Goal: Task Accomplishment & Management: Use online tool/utility

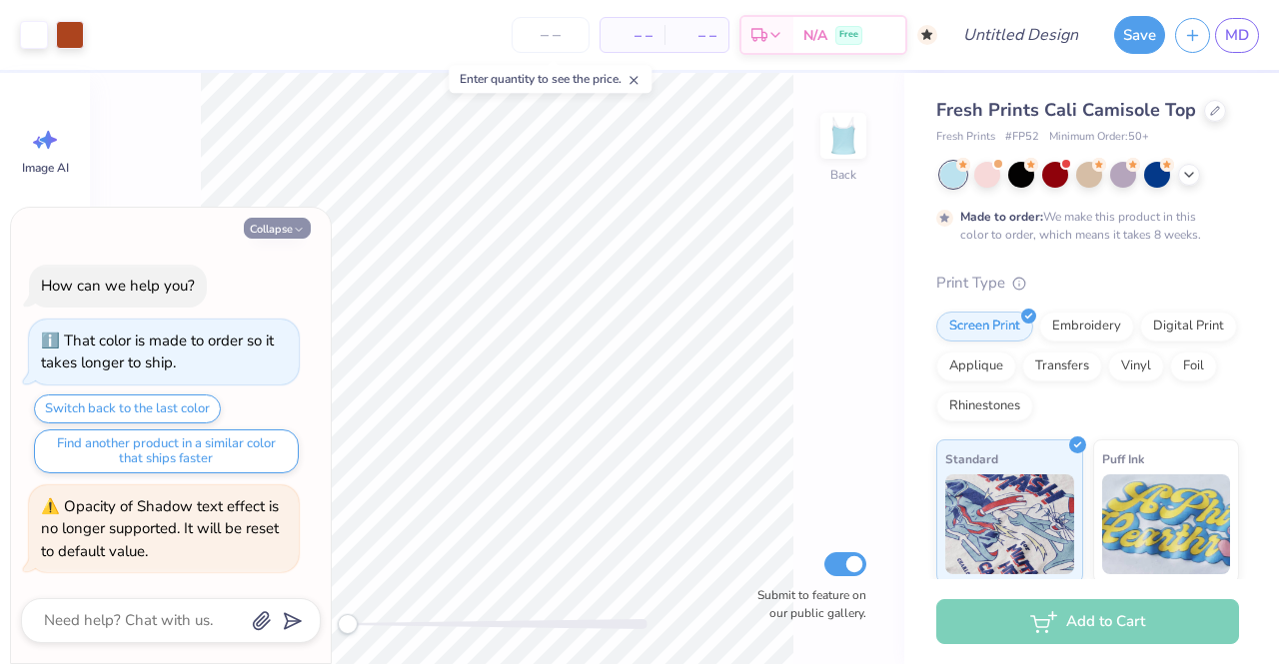
click at [288, 234] on button "Collapse" at bounding box center [277, 228] width 67 height 21
type textarea "x"
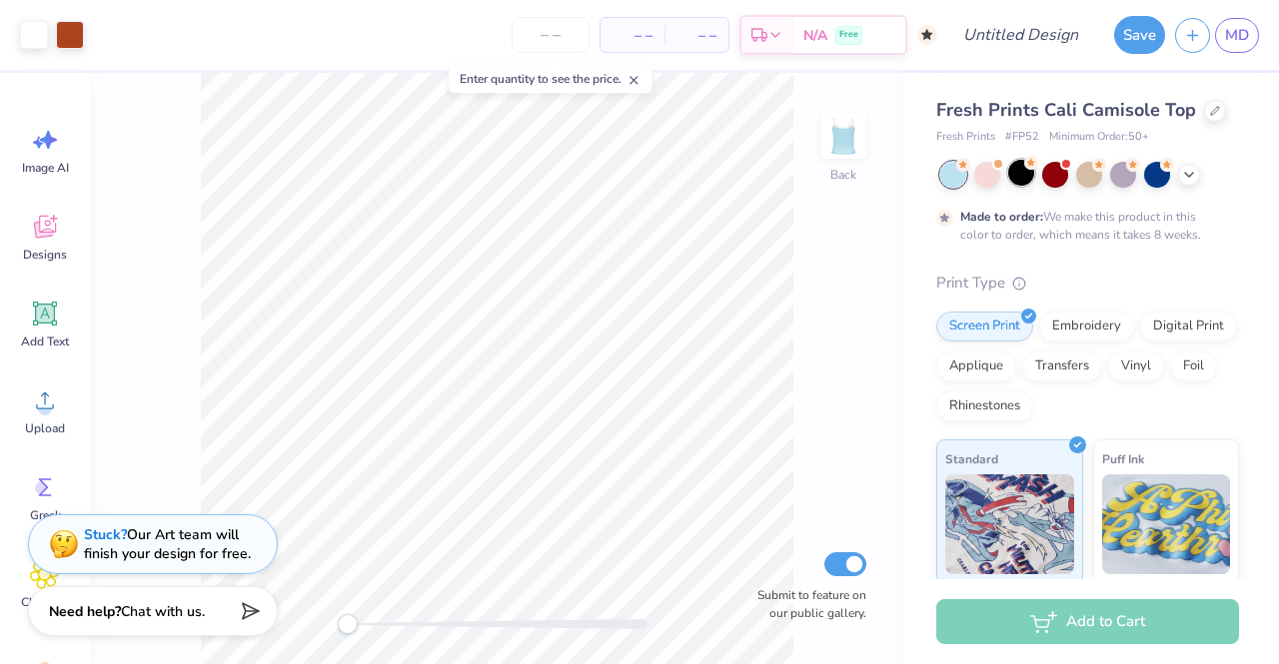
click at [1008, 175] on div at bounding box center [1021, 173] width 26 height 26
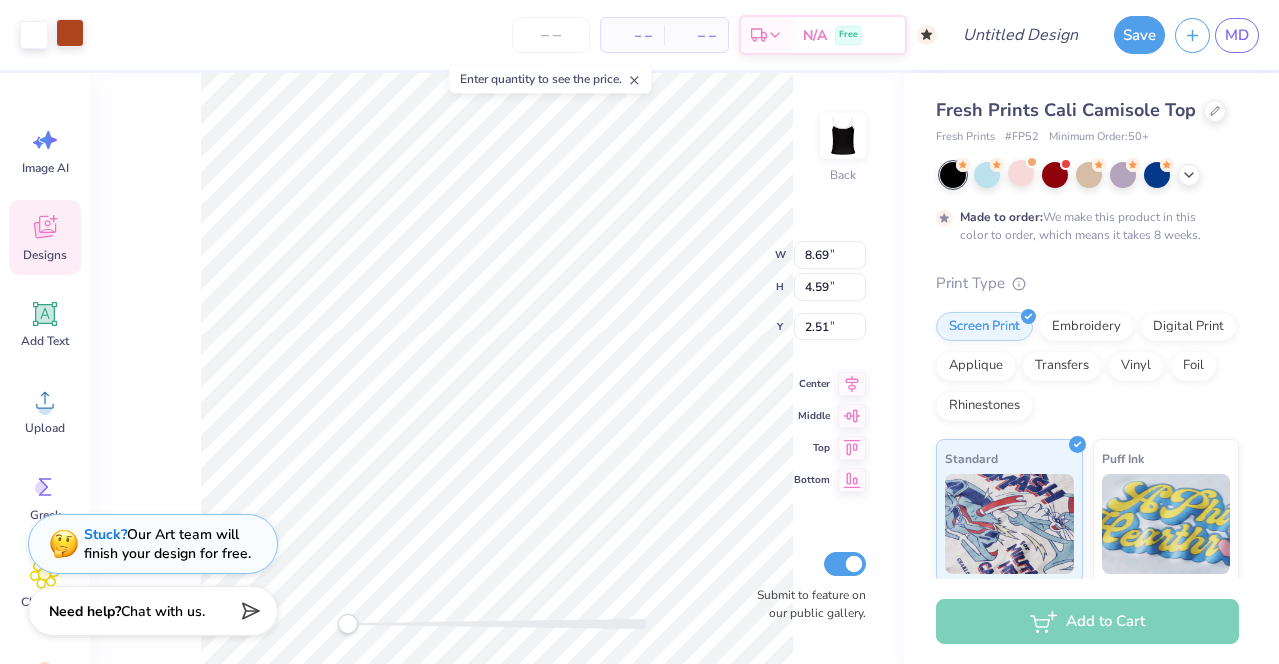
click at [71, 29] on div at bounding box center [70, 33] width 28 height 28
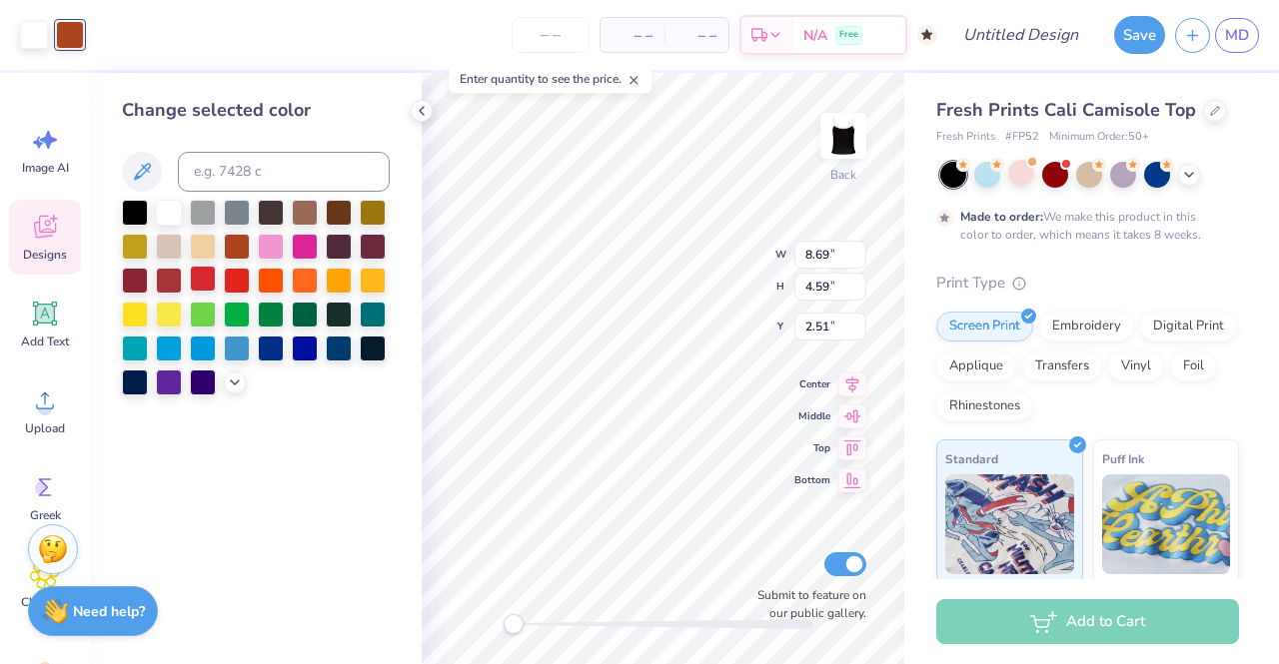
click at [209, 279] on div at bounding box center [203, 279] width 26 height 26
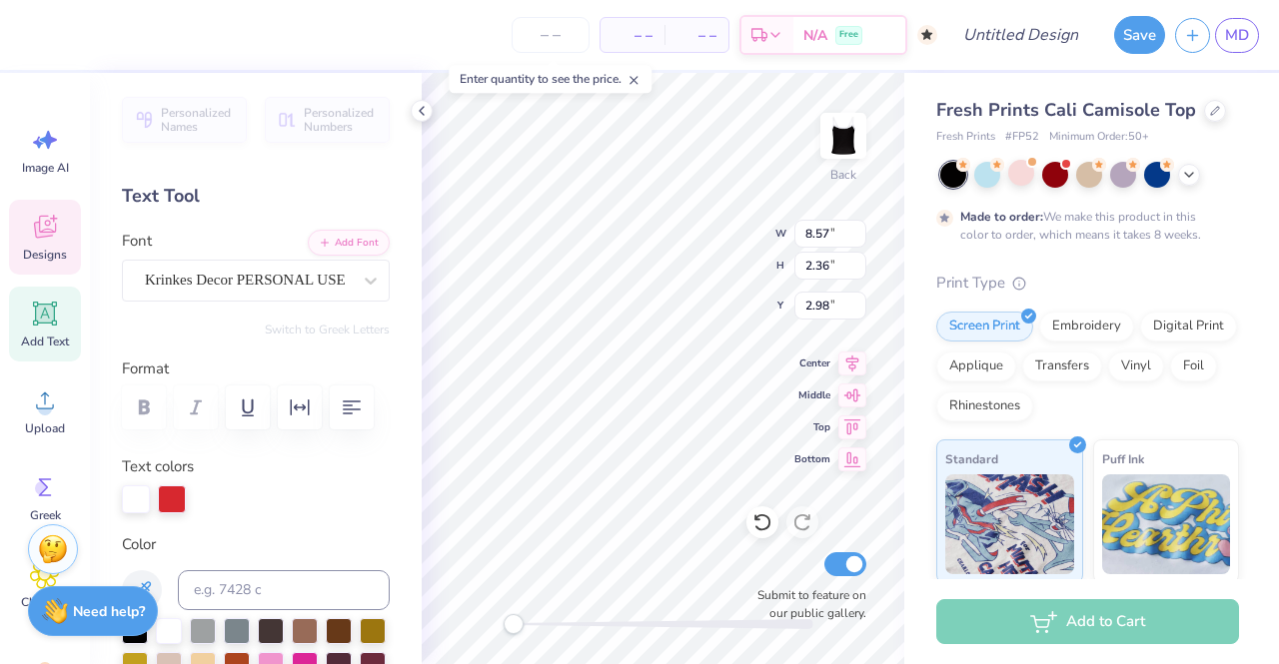
scroll to position [16, 2]
type textarea "Alpha O"
type input "1.95"
type input "0.72"
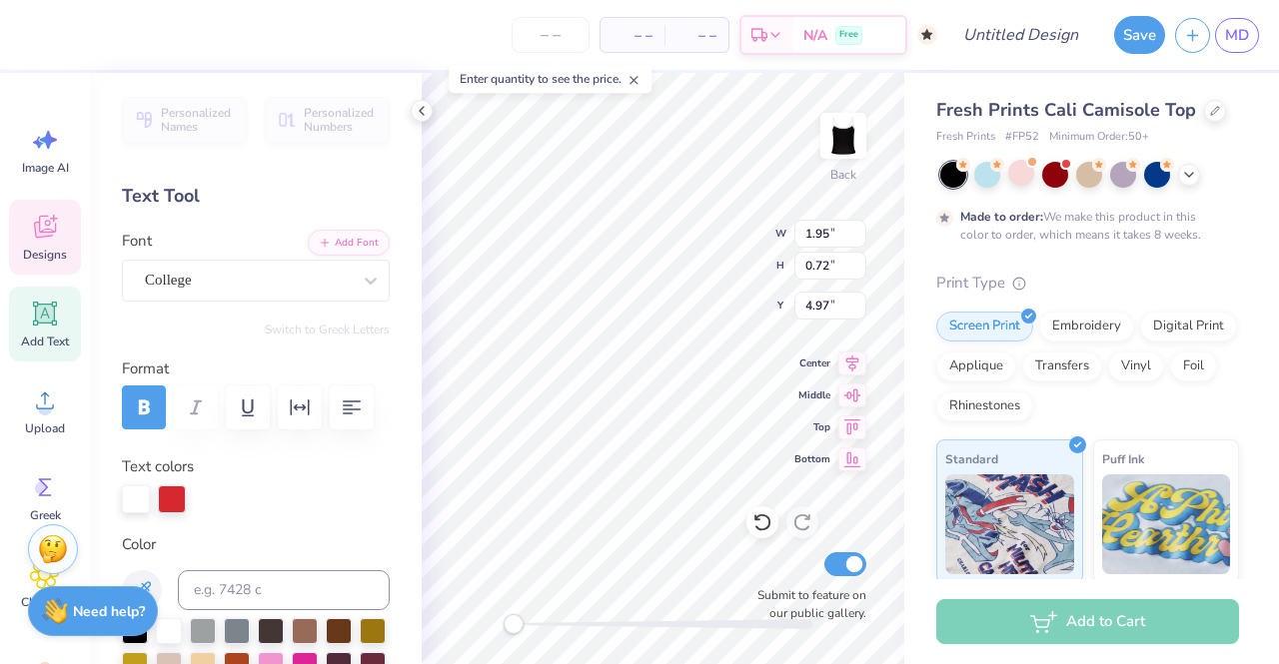
type input "4.97"
type textarea "2025"
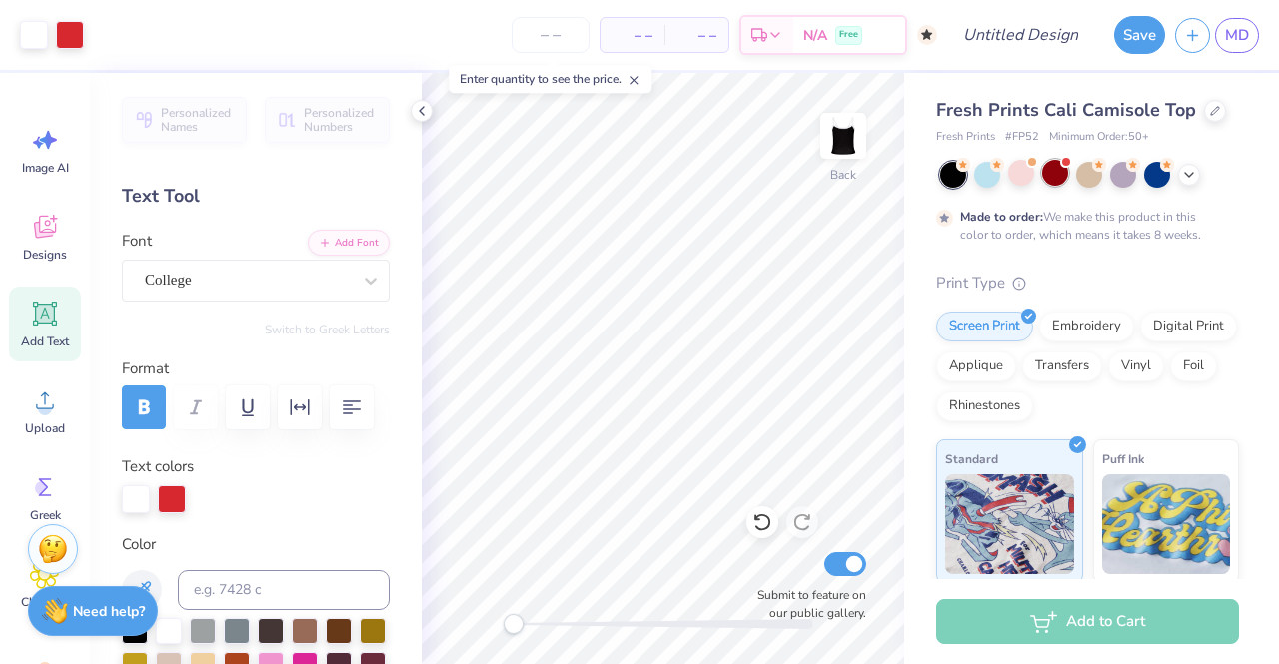
click at [1063, 164] on div at bounding box center [1066, 162] width 8 height 8
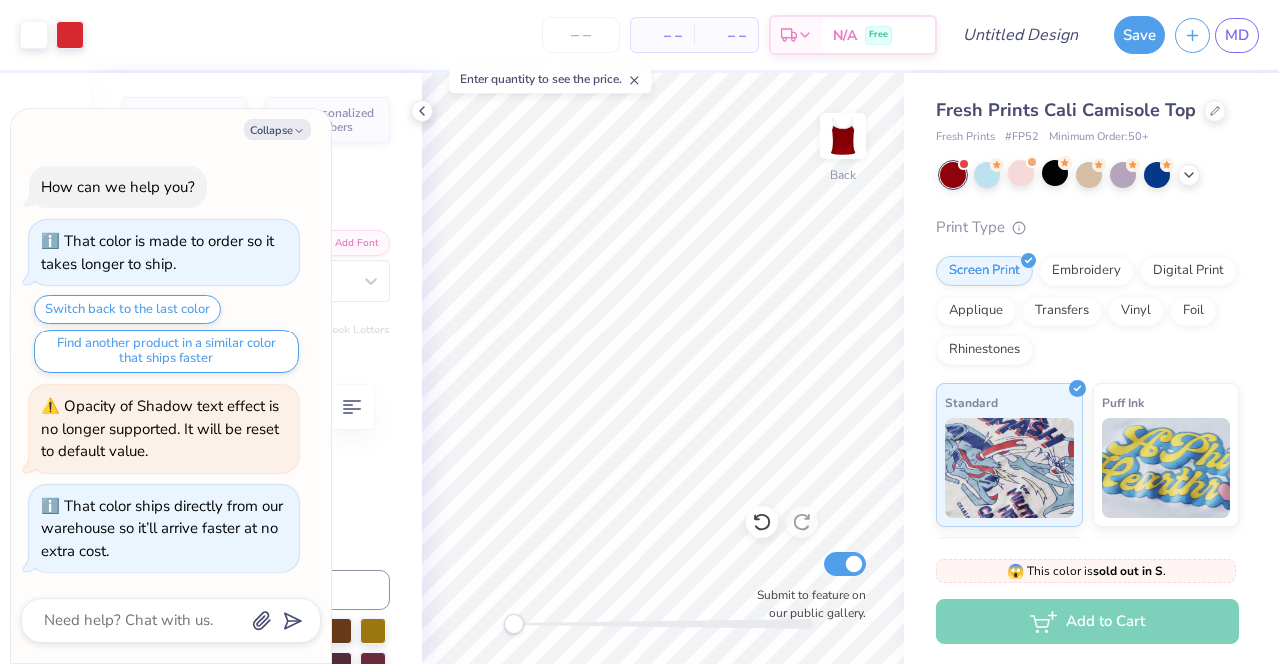
scroll to position [198, 0]
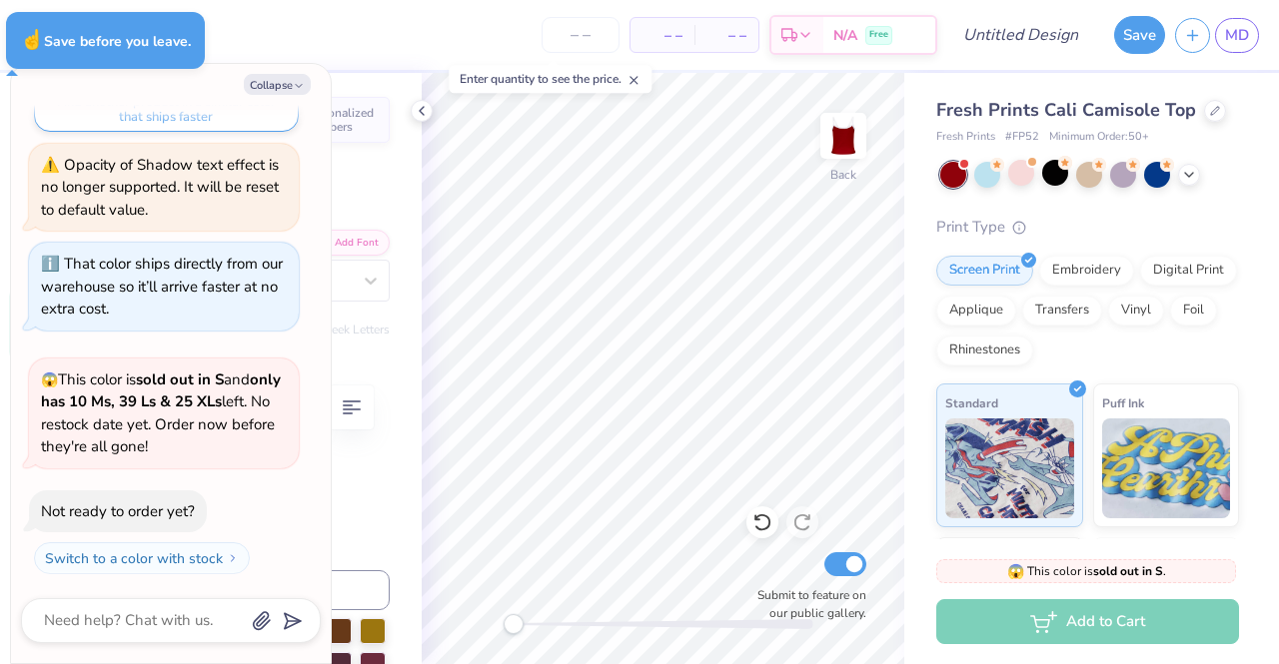
type textarea "x"
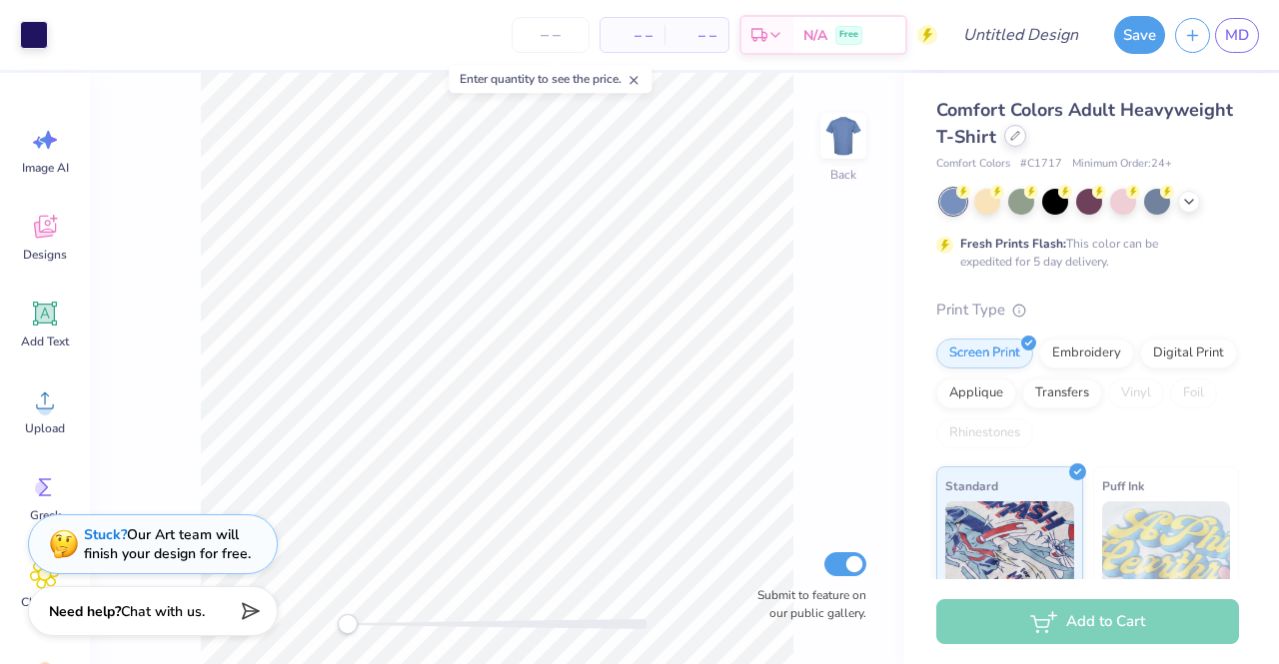
click at [1026, 130] on div at bounding box center [1015, 136] width 22 height 22
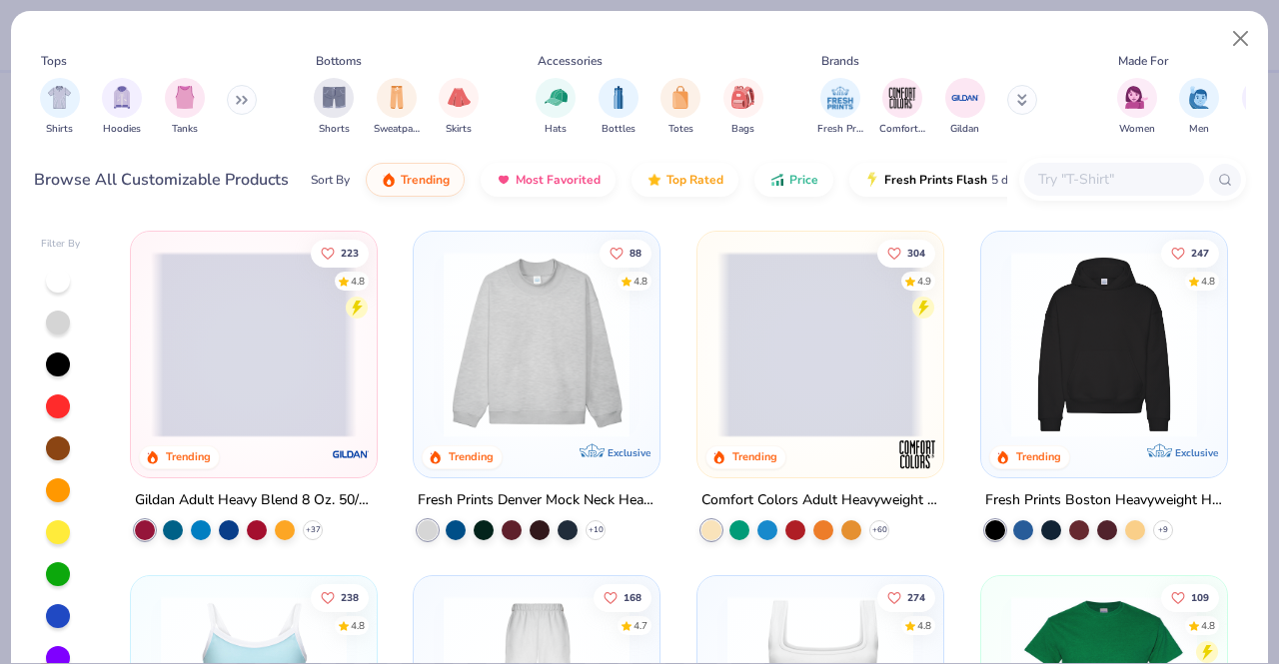
click at [514, 389] on img at bounding box center [536, 345] width 206 height 186
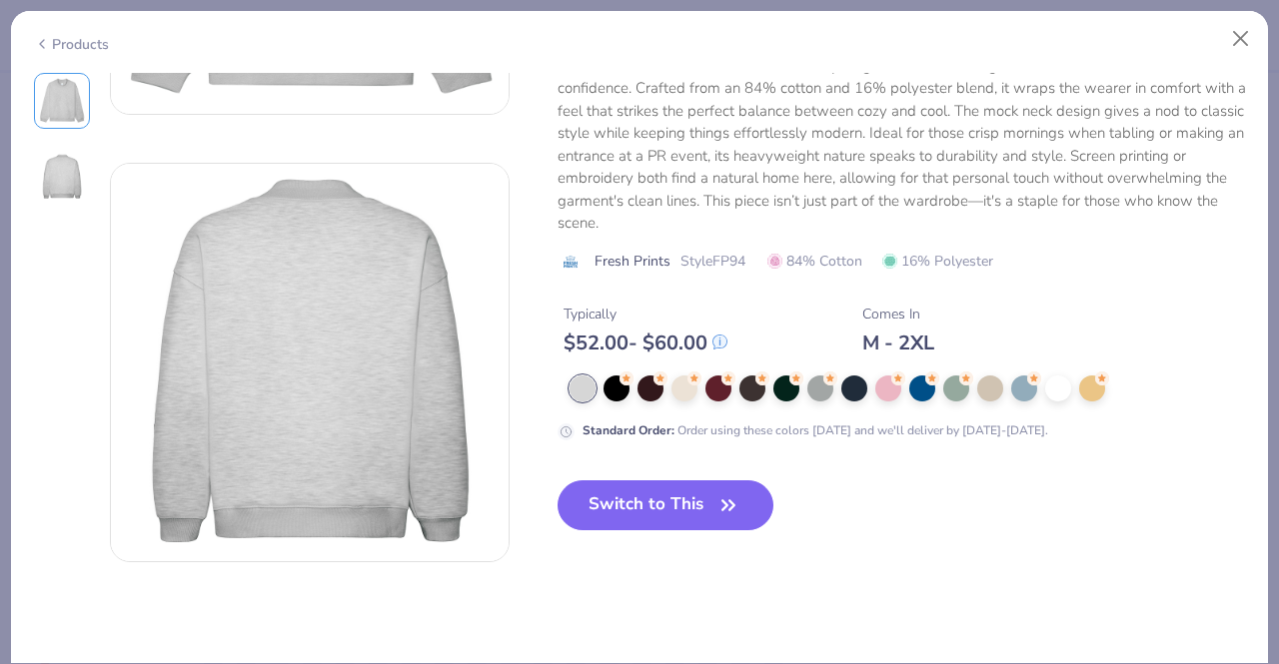
scroll to position [359, 0]
click at [663, 500] on button "Switch to This" at bounding box center [665, 504] width 217 height 50
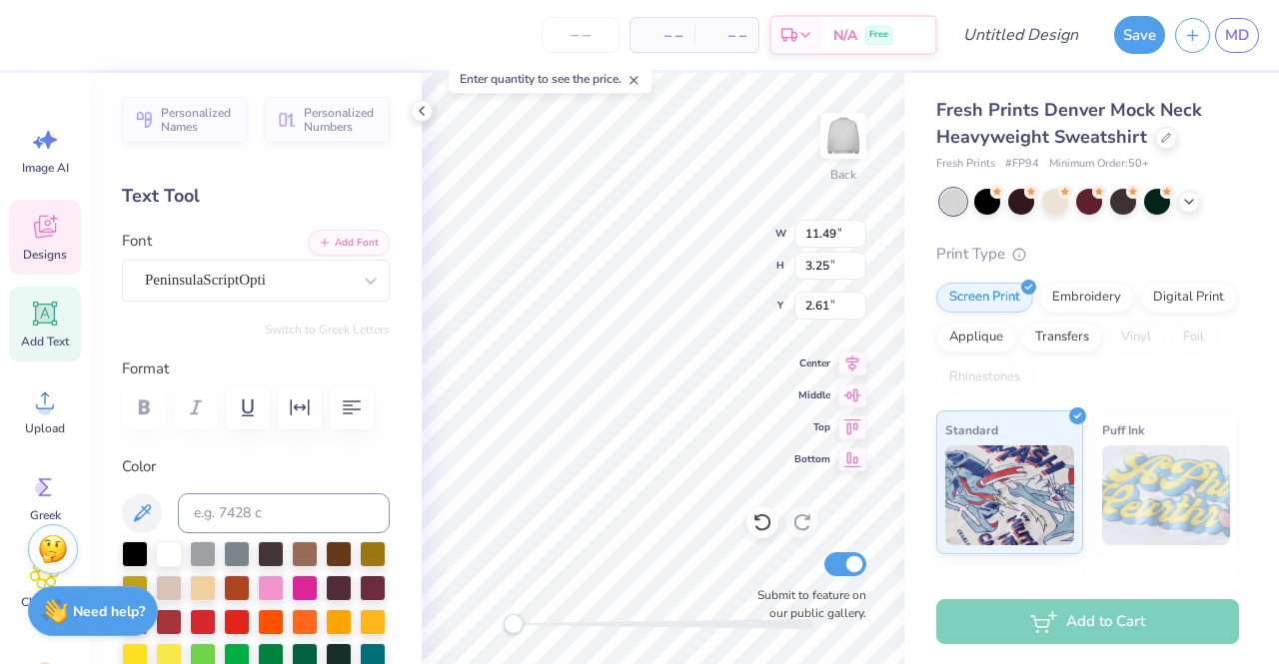
scroll to position [16, 5]
type textarea "G"
type textarea "Alpha Omicron Pi"
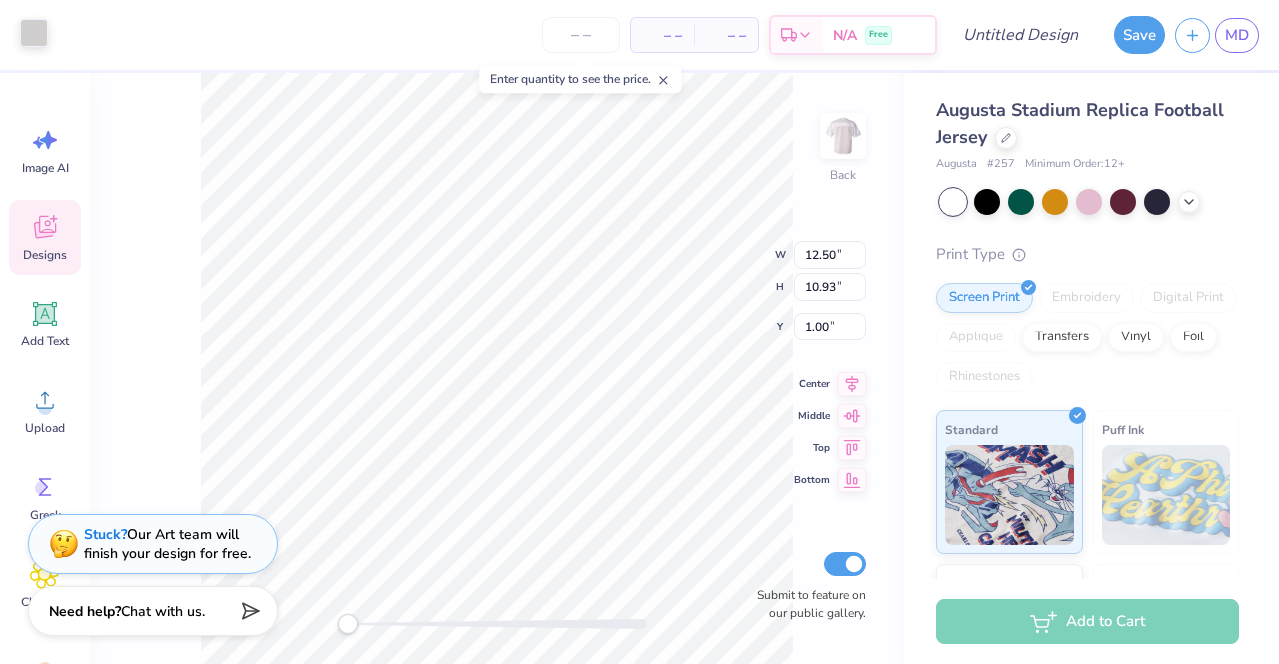
click at [42, 32] on div at bounding box center [34, 33] width 28 height 28
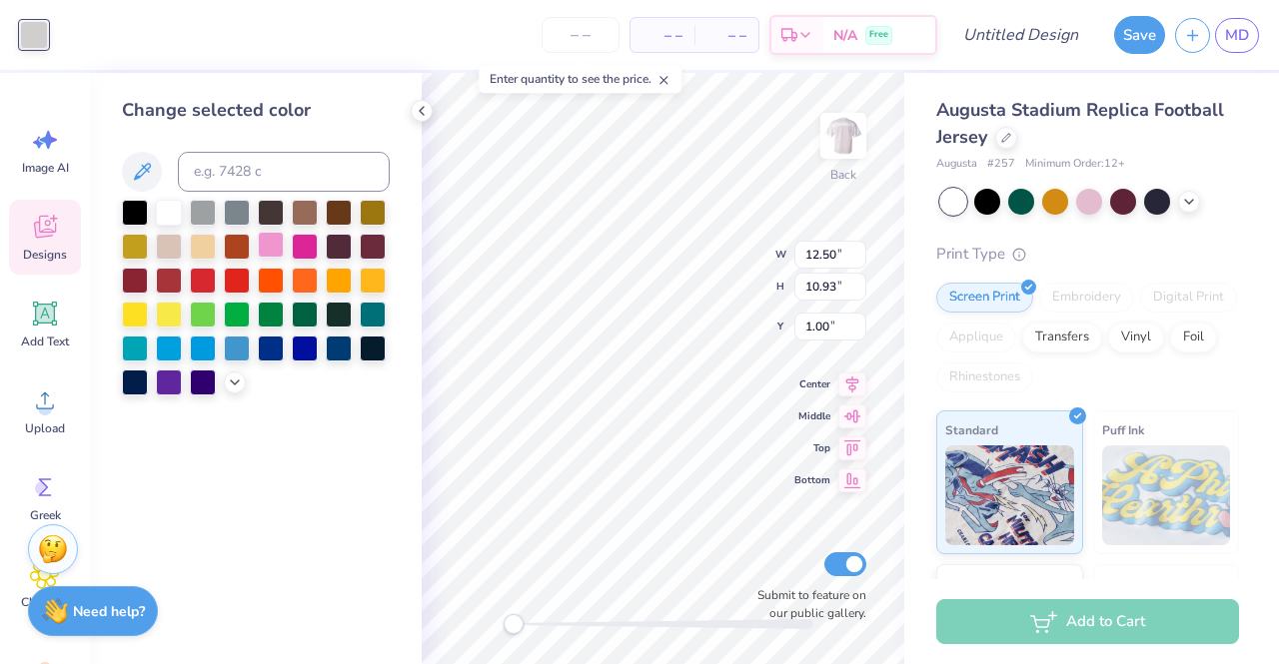
click at [268, 245] on div at bounding box center [271, 245] width 26 height 26
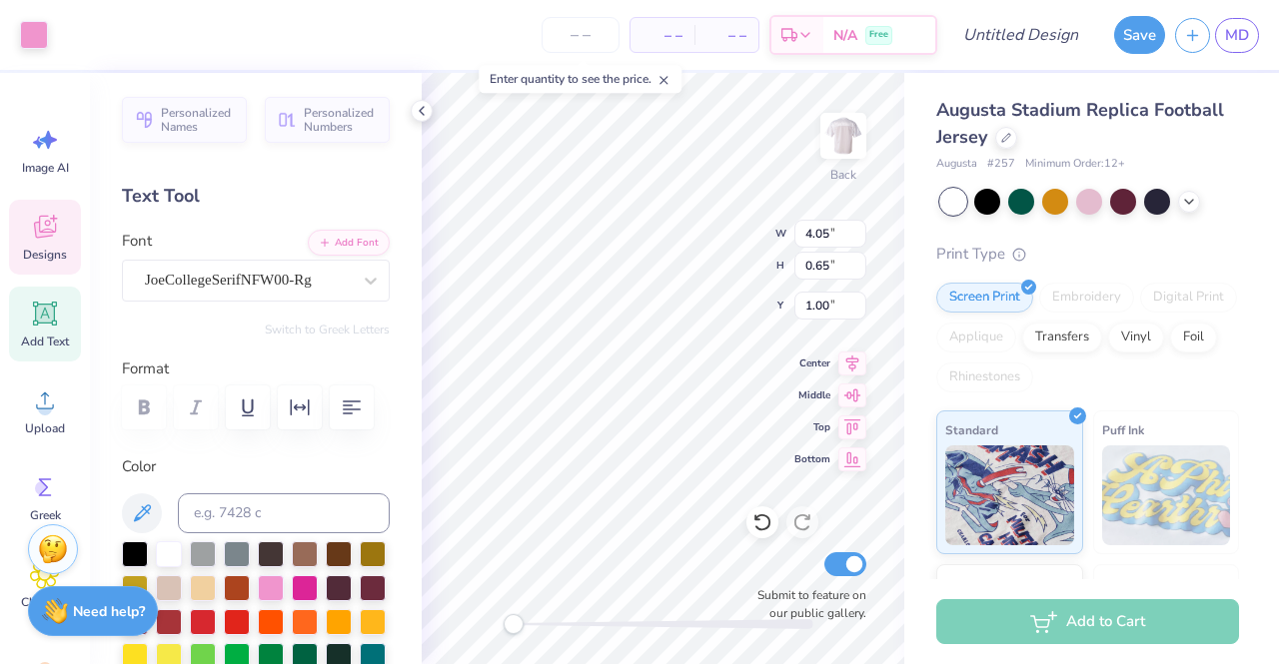
scroll to position [17, 2]
type textarea "T"
type textarea "ALPHA O"
click at [673, 248] on div "Back W 4.05 4.05 " H 0.65 0.65 " Y 1.00 1.00 " Center Middle Top Bottom Submit …" at bounding box center [663, 368] width 482 height 591
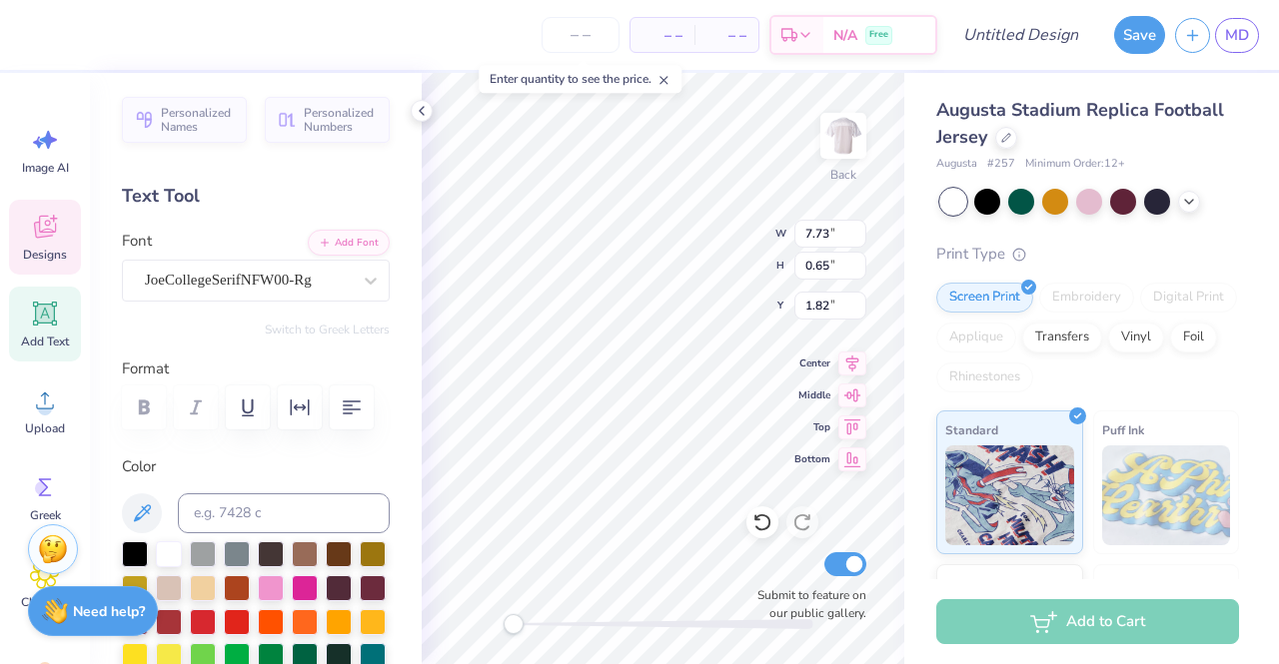
scroll to position [17, 8]
type textarea "FLAG FOOTBALL"
click at [837, 137] on img at bounding box center [843, 136] width 80 height 80
type input "6.18"
type input "1.31"
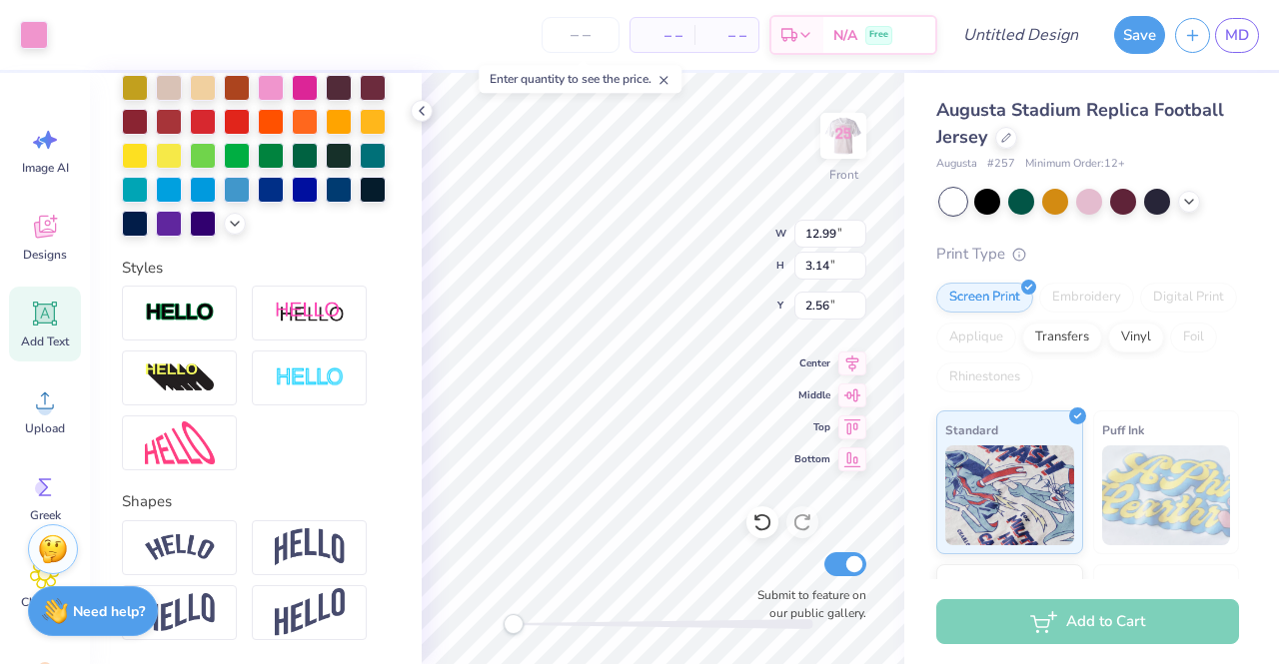
scroll to position [608, 0]
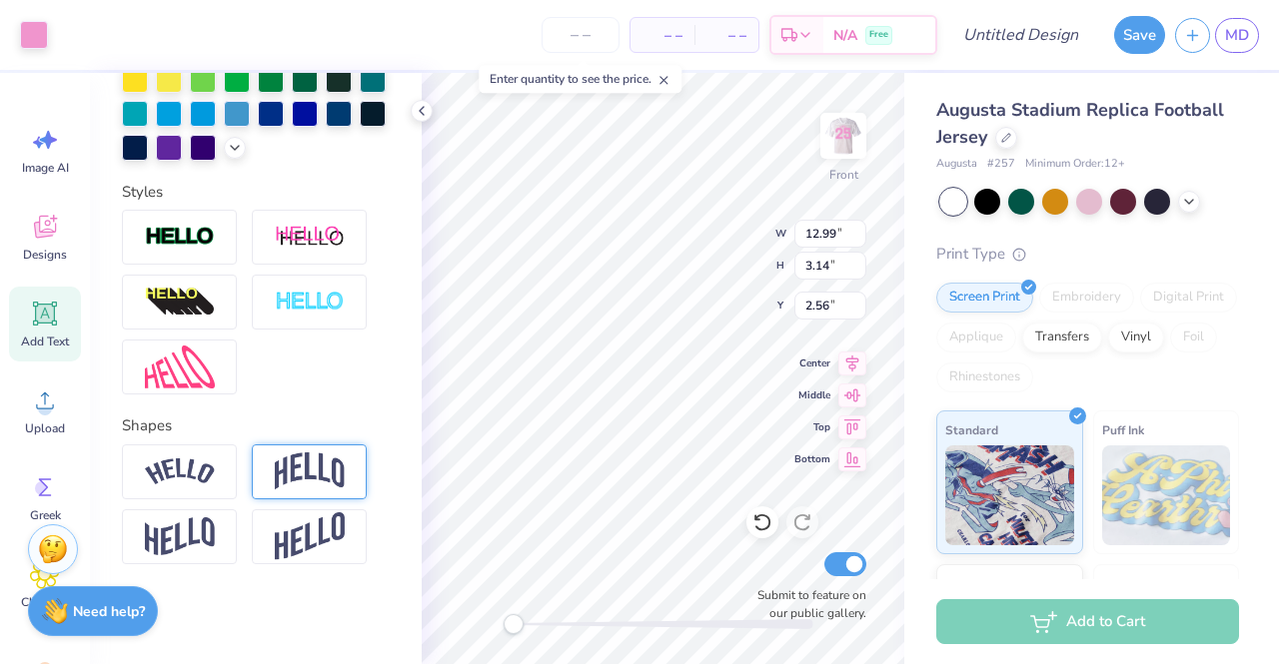
click at [300, 468] on img at bounding box center [310, 471] width 70 height 38
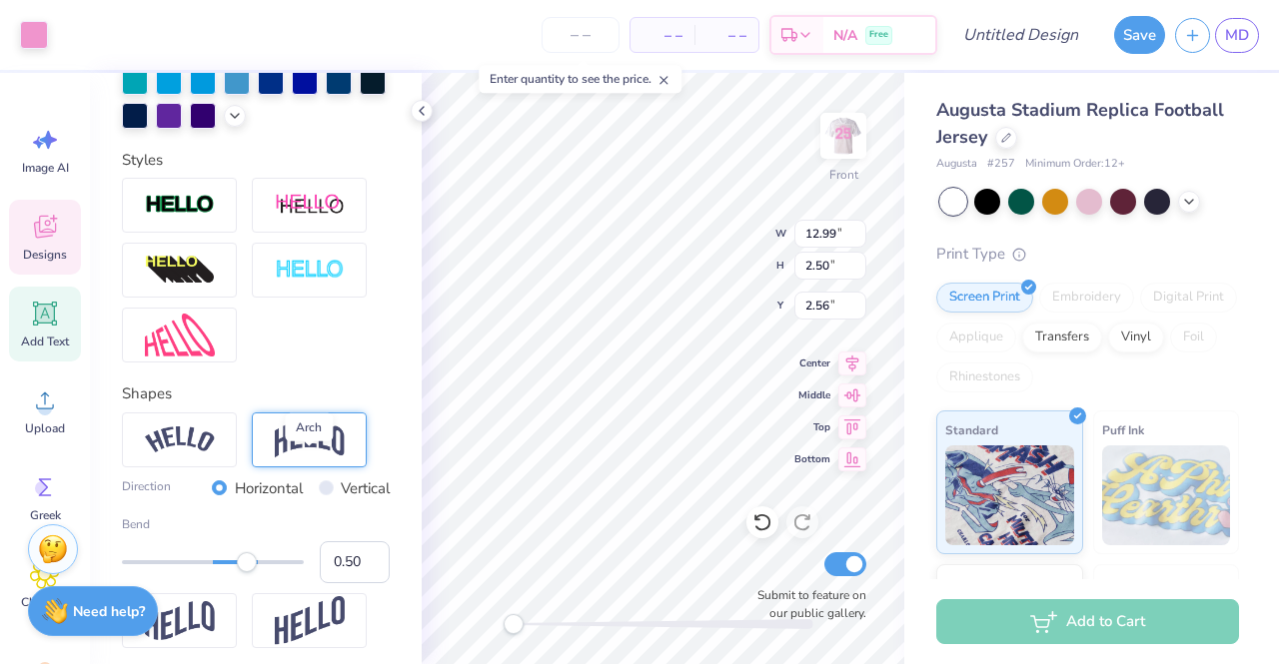
type input "2.50"
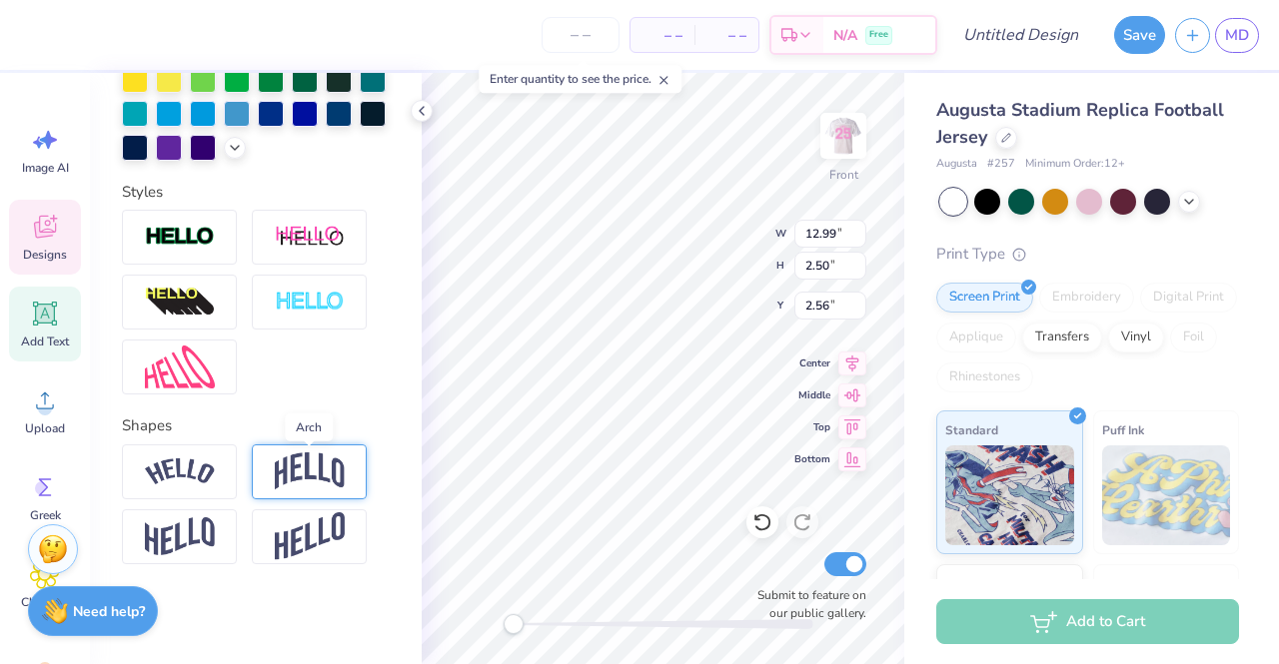
click at [306, 467] on img at bounding box center [310, 471] width 70 height 38
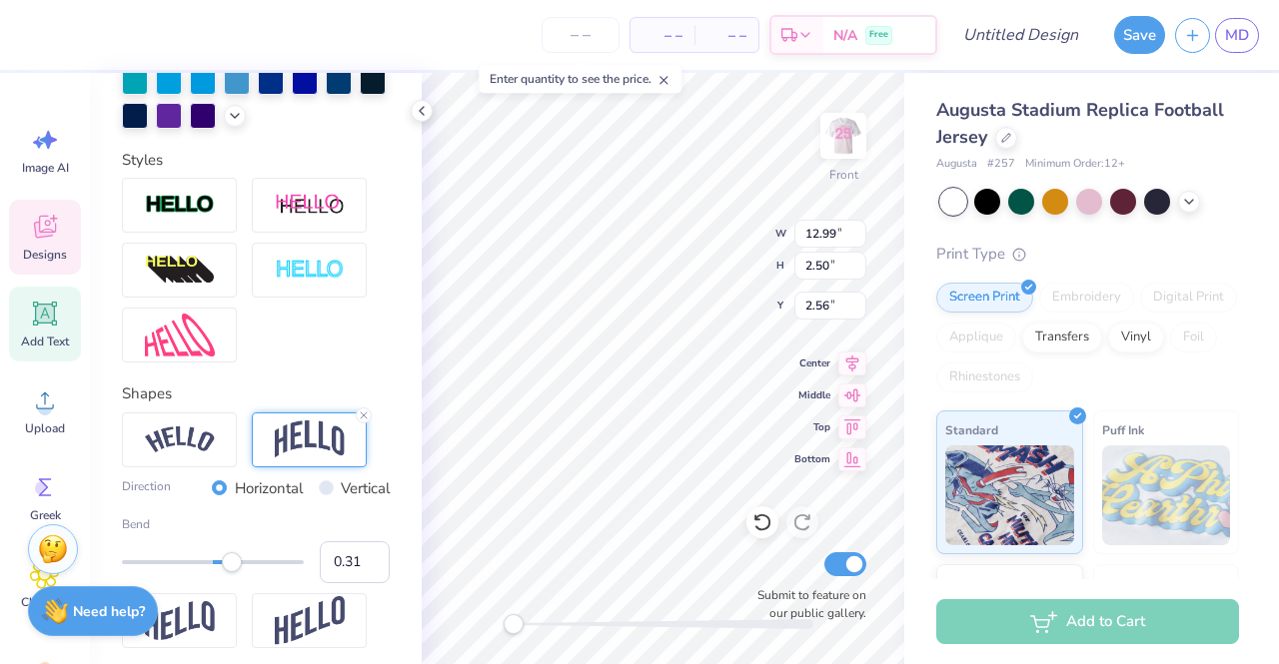
type input "0.30"
drag, startPoint x: 254, startPoint y: 594, endPoint x: 230, endPoint y: 596, distance: 24.1
click at [230, 572] on div "Accessibility label" at bounding box center [232, 562] width 20 height 20
type input "0.14"
drag, startPoint x: 230, startPoint y: 596, endPoint x: 217, endPoint y: 600, distance: 13.6
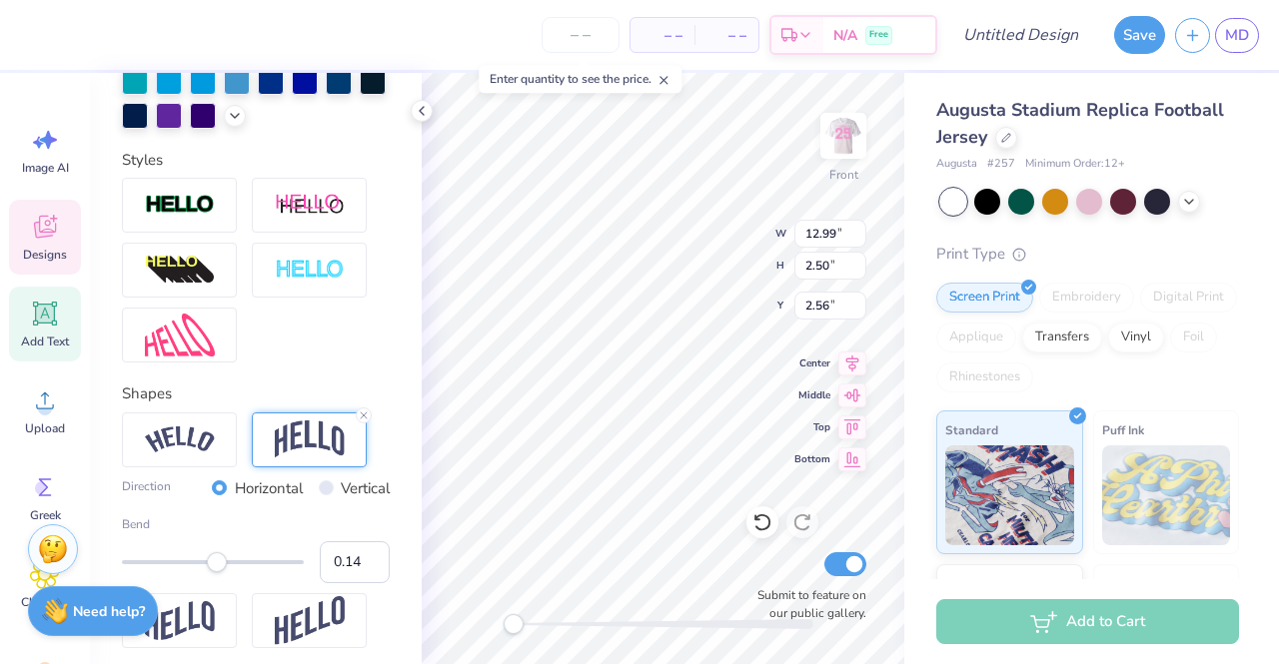
click at [217, 572] on div "Accessibility label" at bounding box center [217, 562] width 20 height 20
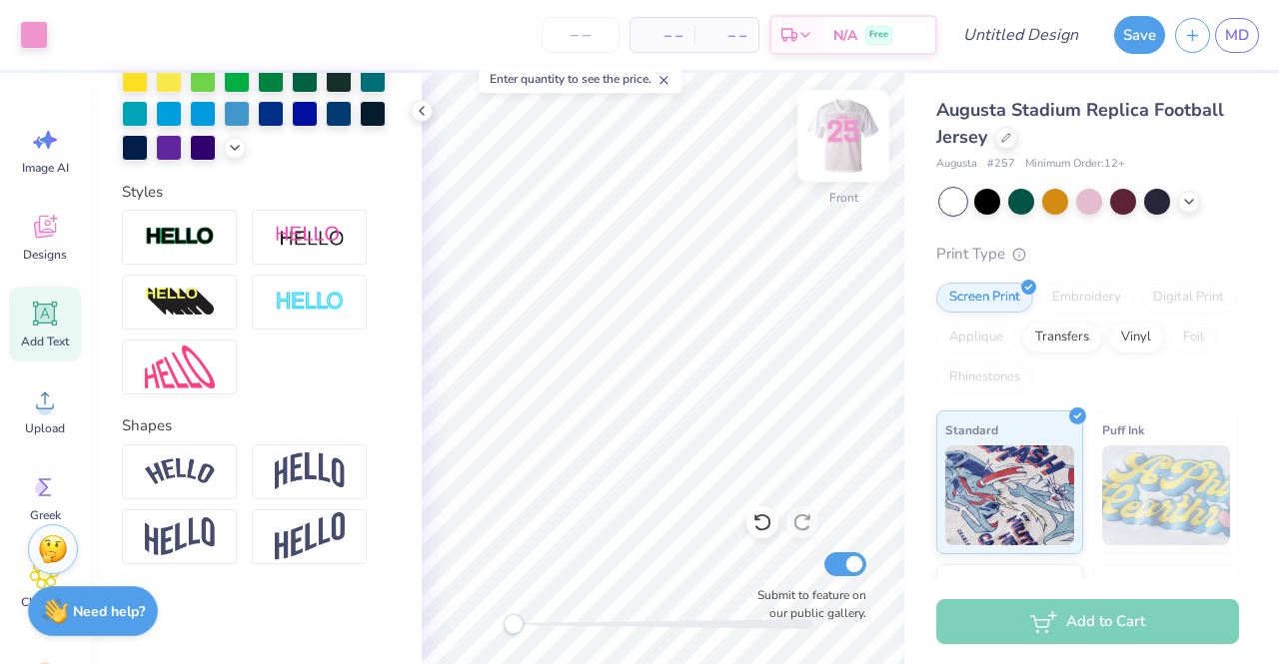
click at [859, 131] on img at bounding box center [843, 136] width 80 height 80
click at [1035, 54] on input "Design Title" at bounding box center [1045, 35] width 98 height 40
type input "flag shirts 2025"
click at [654, 35] on input "number" at bounding box center [629, 35] width 78 height 36
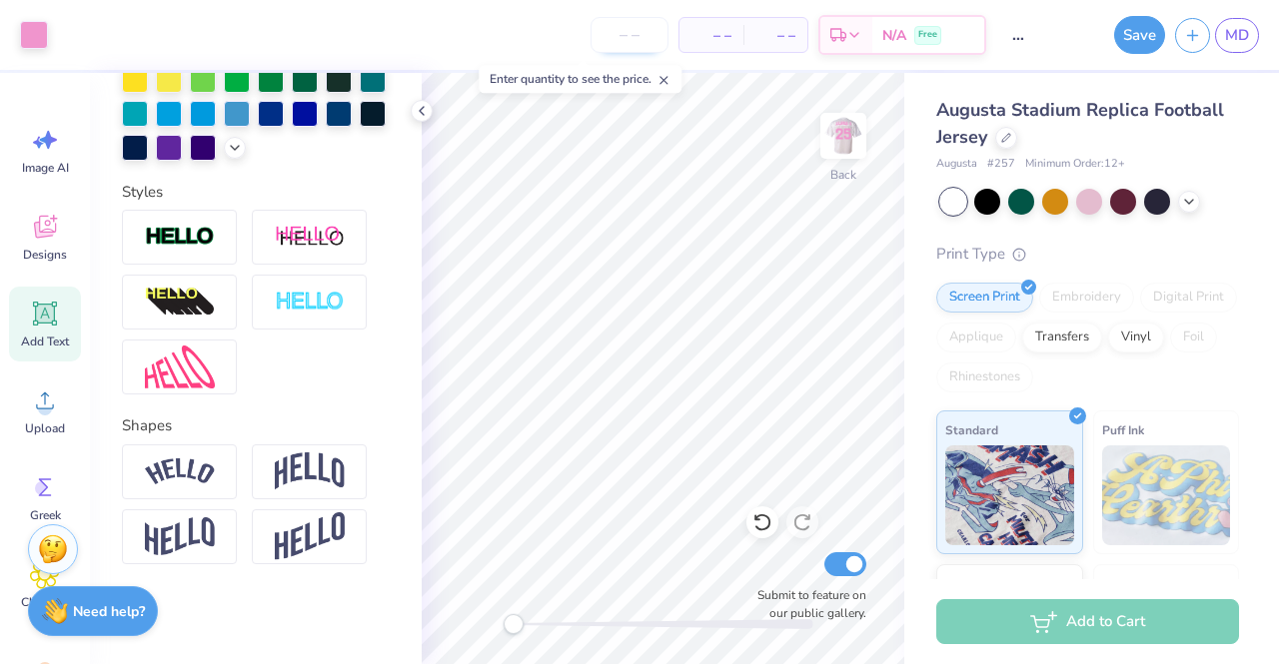
scroll to position [0, 0]
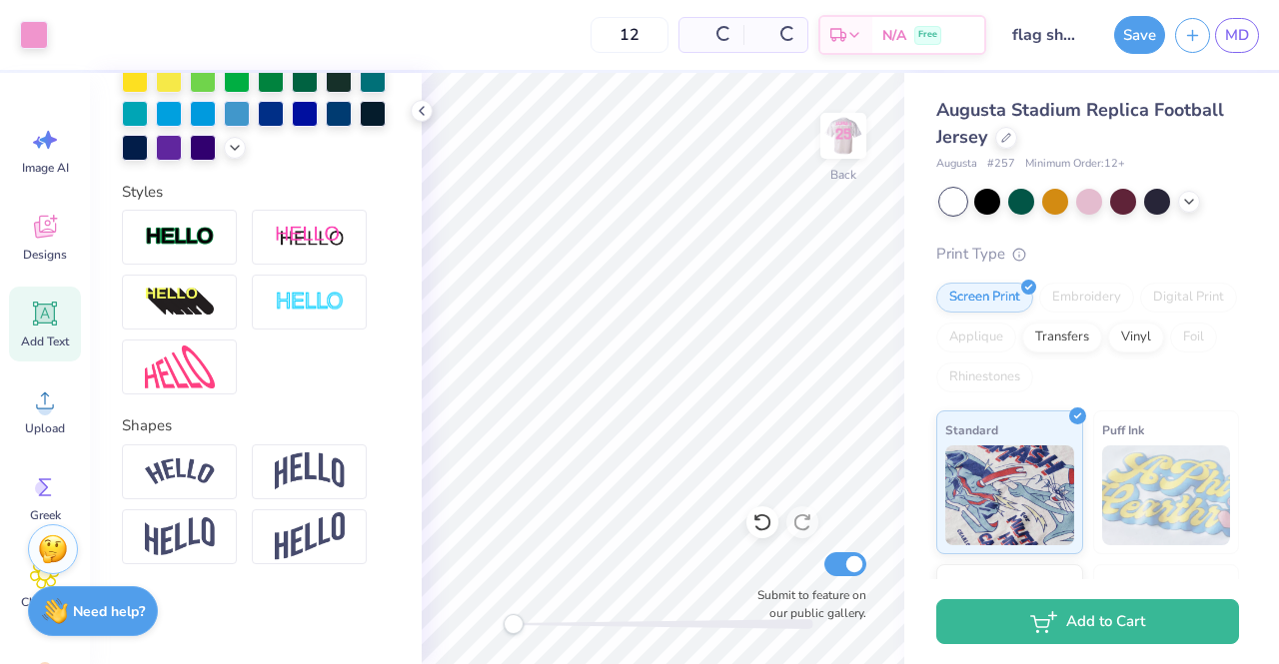
type input "12"
click at [1142, 46] on button "Save" at bounding box center [1139, 32] width 51 height 38
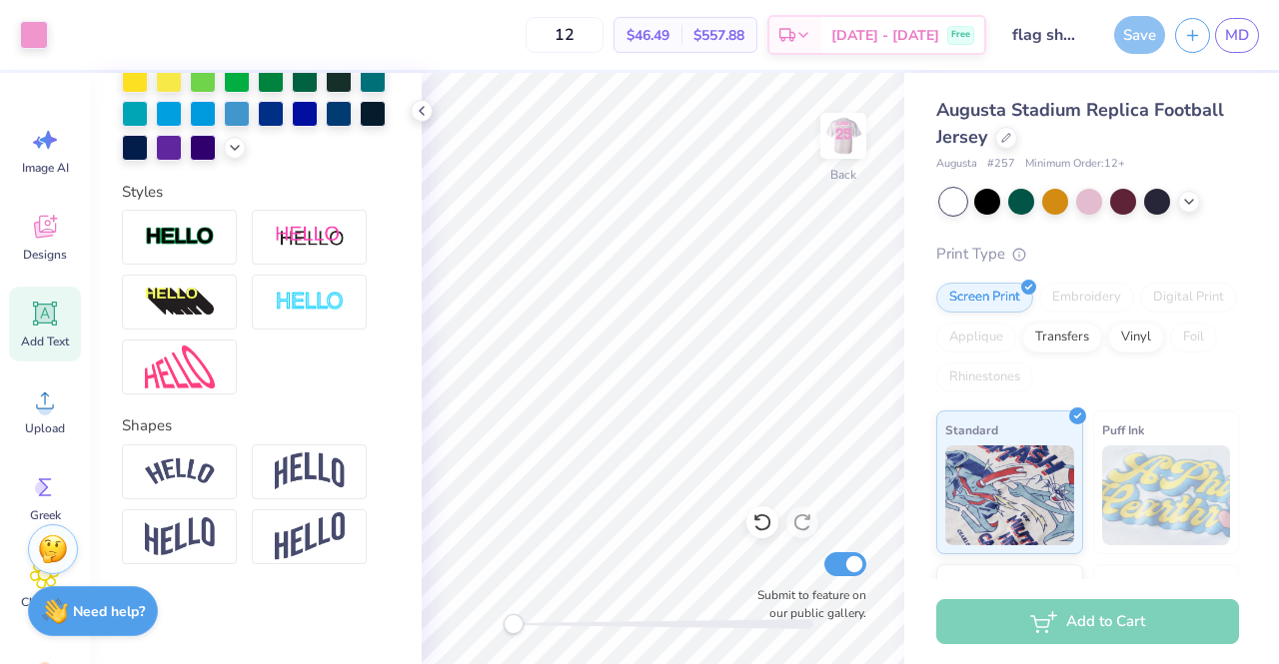
click at [1143, 41] on div "Save" at bounding box center [1139, 35] width 51 height 38
